Goal: Information Seeking & Learning: Learn about a topic

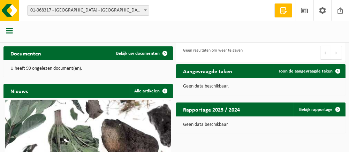
scroll to position [149, 0]
click at [303, 13] on span at bounding box center [305, 10] width 10 height 21
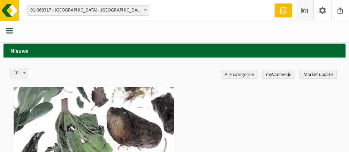
click at [310, 74] on link "Market update" at bounding box center [318, 74] width 37 height 9
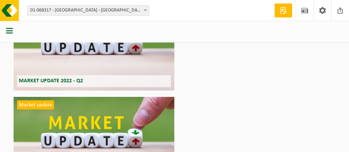
scroll to position [459, 0]
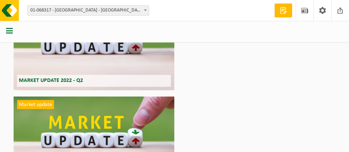
click at [34, 103] on span "Market update" at bounding box center [35, 104] width 37 height 9
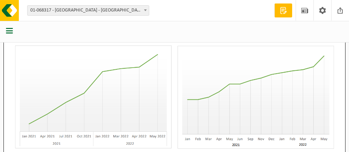
scroll to position [495, 0]
click at [304, 10] on span at bounding box center [305, 10] width 10 height 21
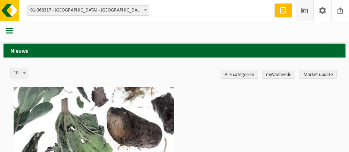
click at [242, 74] on link "Alle categoriën" at bounding box center [239, 74] width 37 height 9
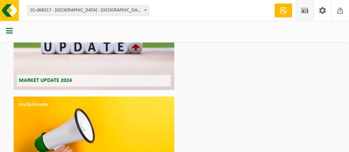
scroll to position [272, 0]
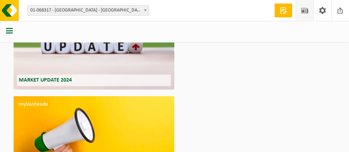
drag, startPoint x: 226, startPoint y: 98, endPoint x: 287, endPoint y: 91, distance: 61.4
